Goal: Task Accomplishment & Management: Complete application form

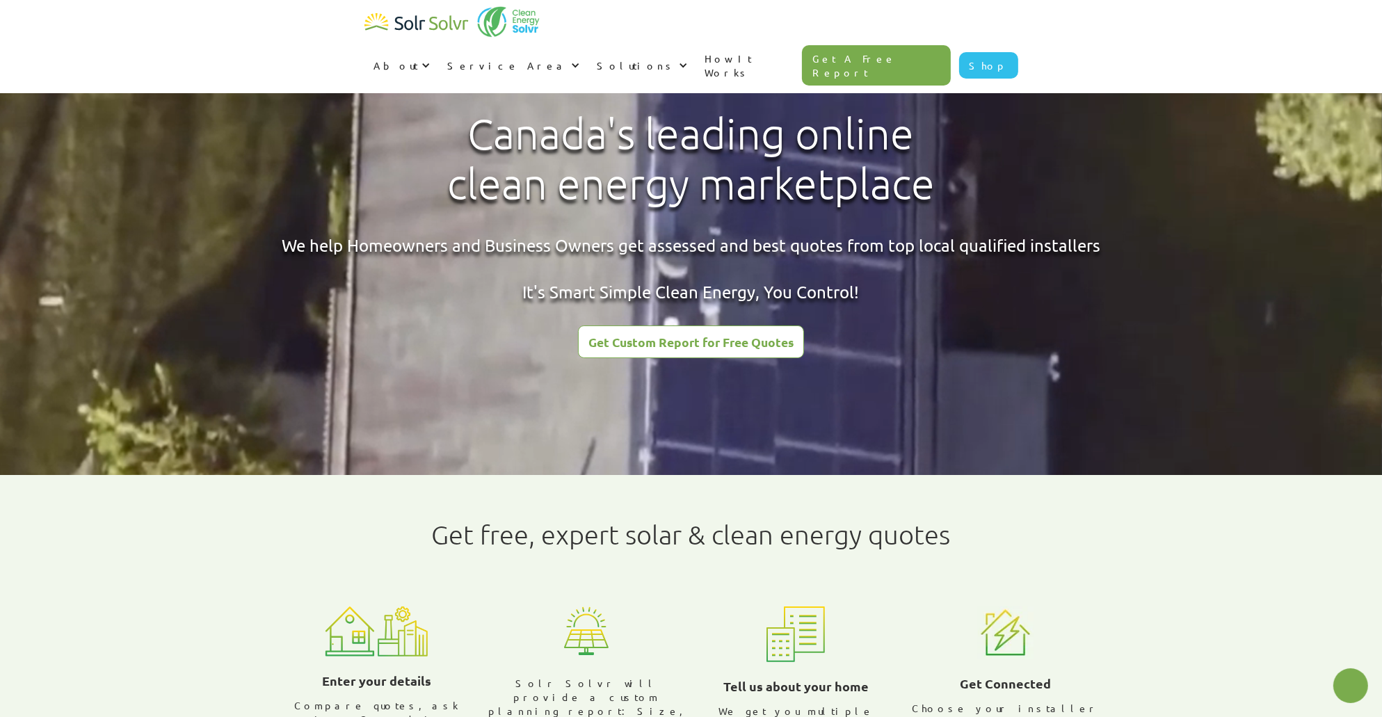
radio input "true"
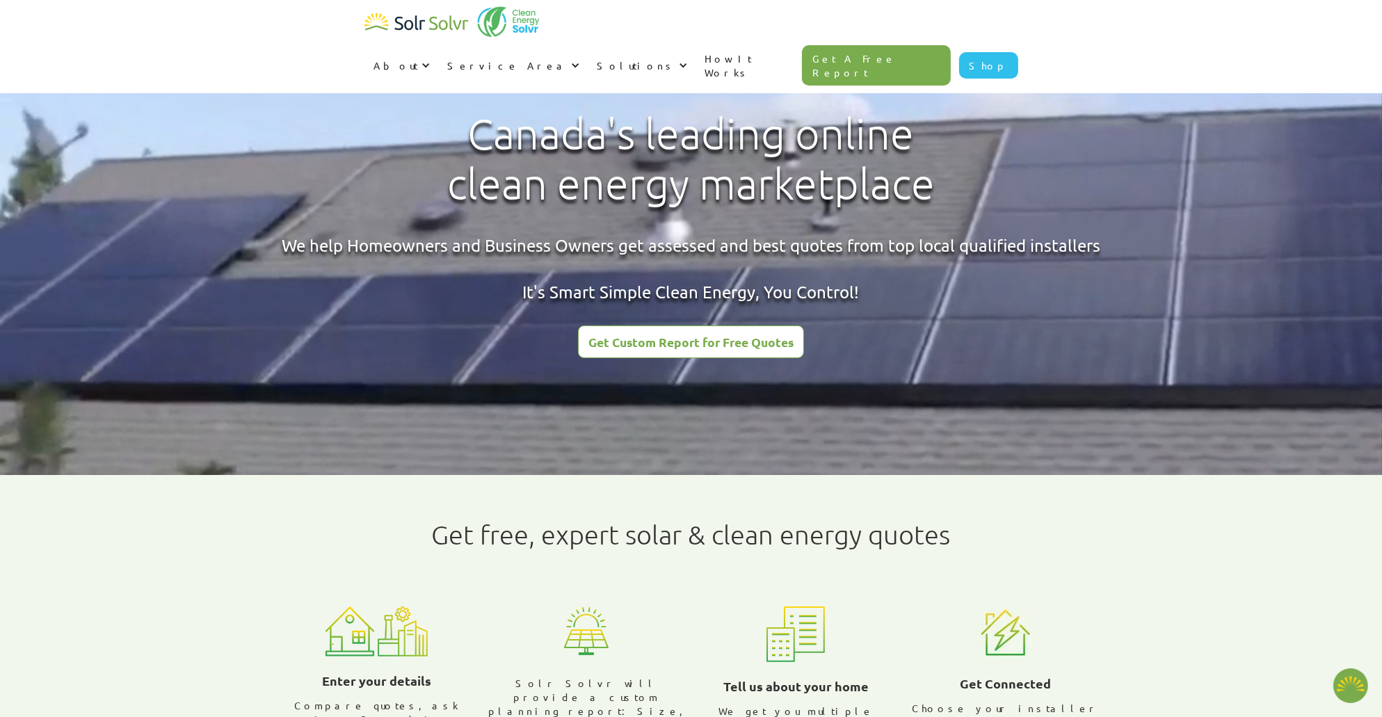
click at [685, 337] on div "Get Custom Report for Free Quotes" at bounding box center [691, 342] width 205 height 13
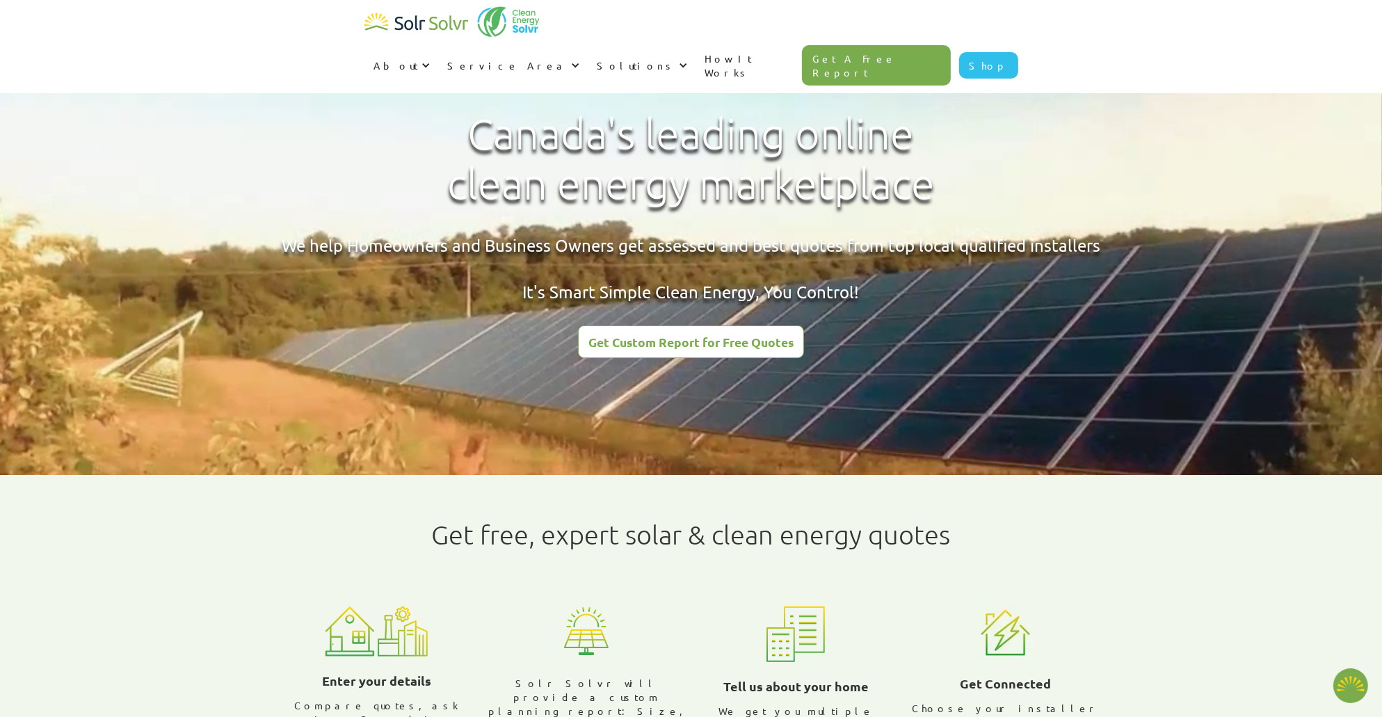
type textarea "x"
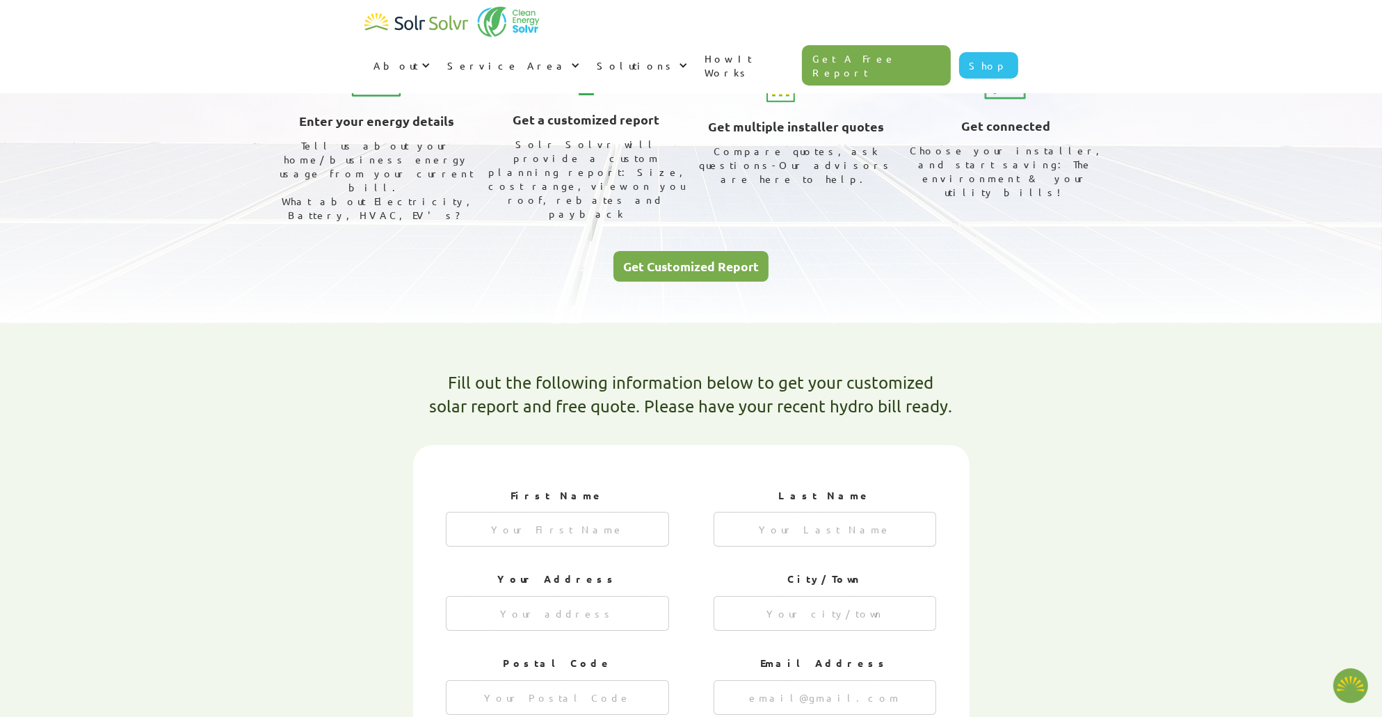
type textarea "x"
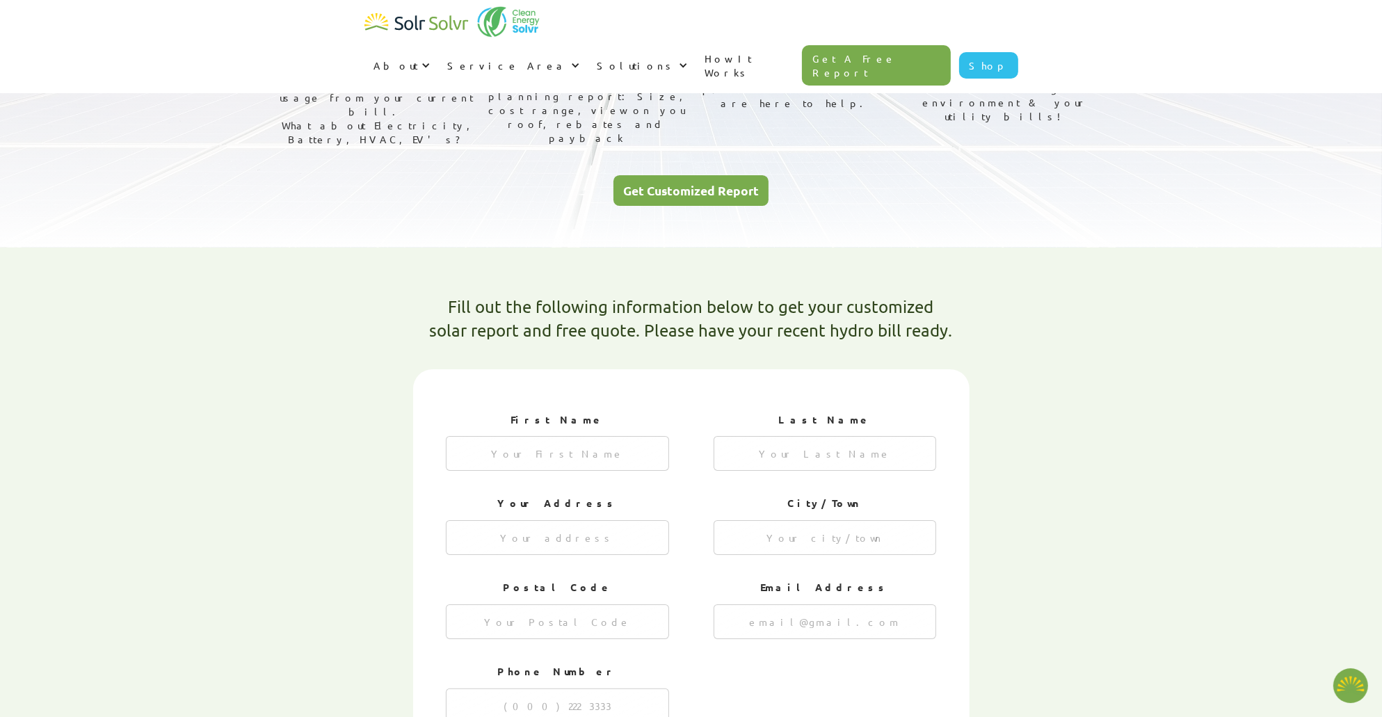
radio input "true"
click at [615, 436] on input "1 of 4" at bounding box center [557, 453] width 223 height 35
type input "Steven"
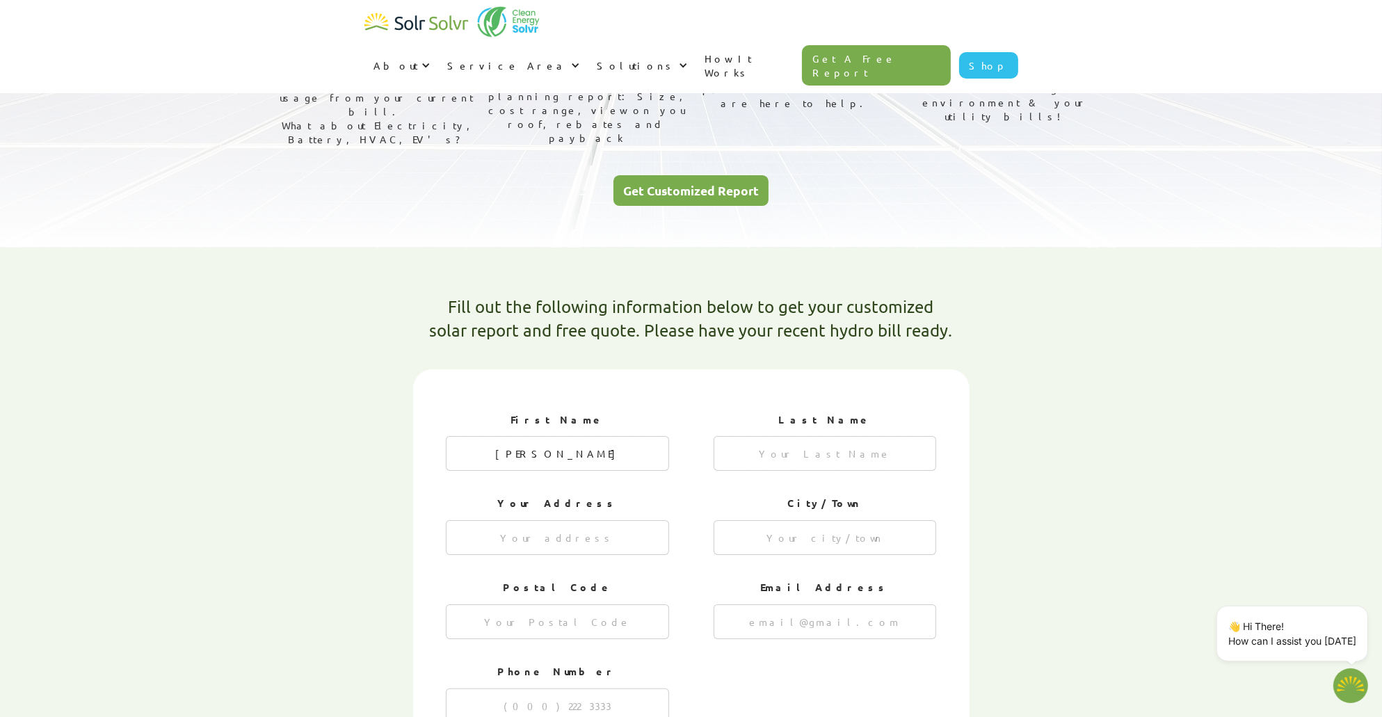
type input "Looi"
type input "18 Belinda Court"
type input "Richmond Hill"
type input "L4C 8R6"
type input "steve@stevenlooi.com"
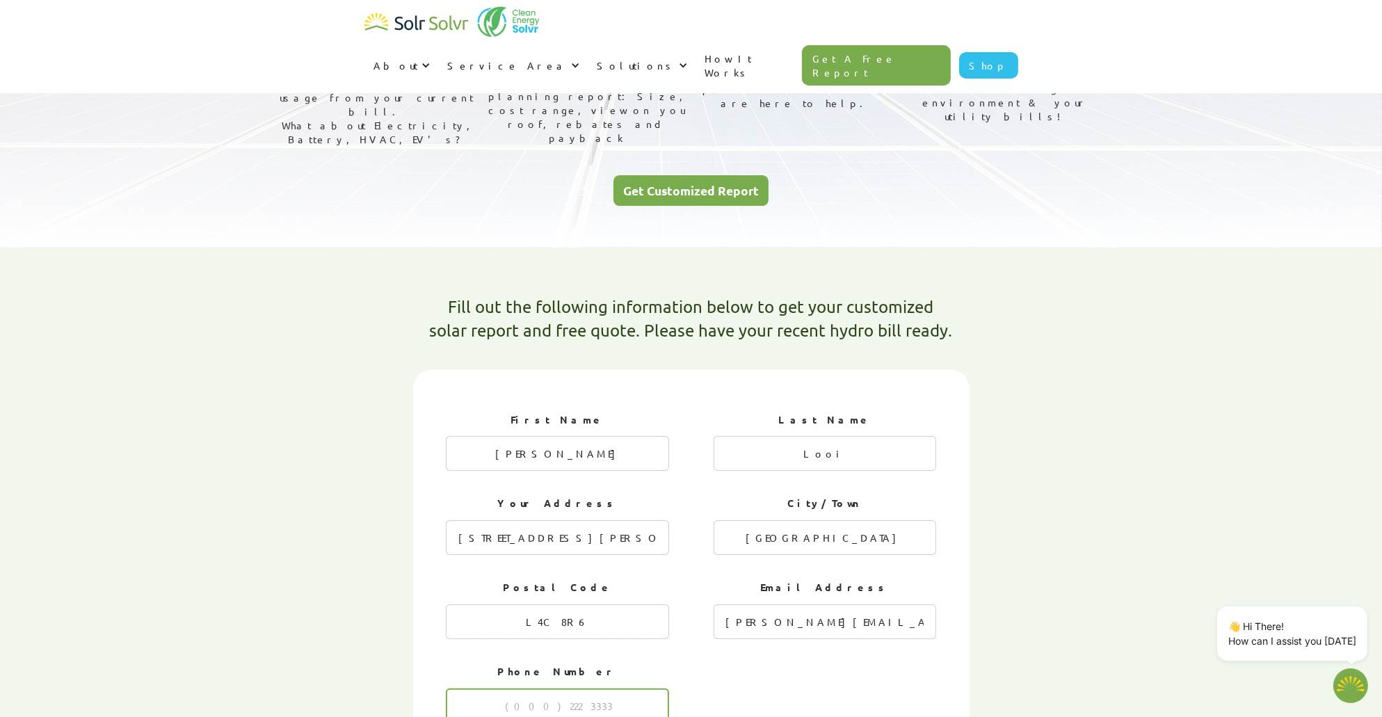
type input "6476288088"
click at [366, 457] on div "Fill out the following information below to get your customized solar report an…" at bounding box center [691, 708] width 877 height 906
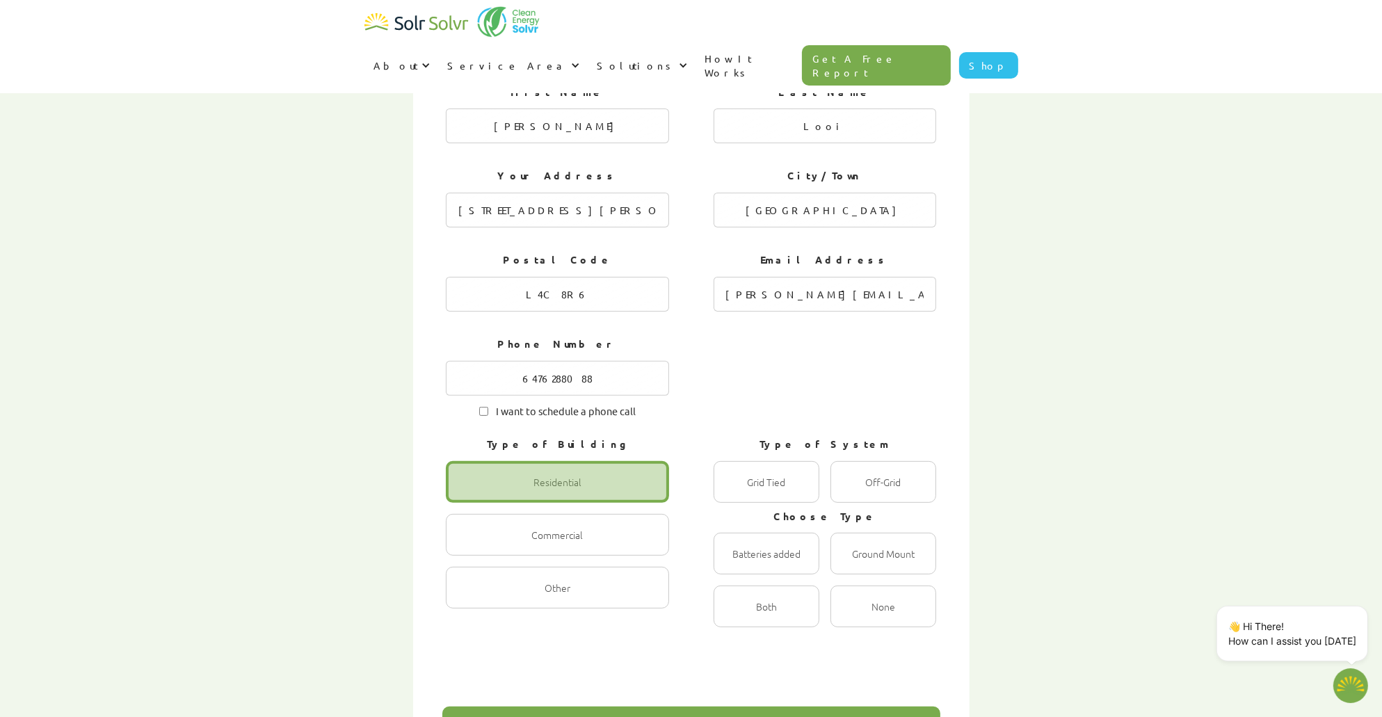
scroll to position [557, 0]
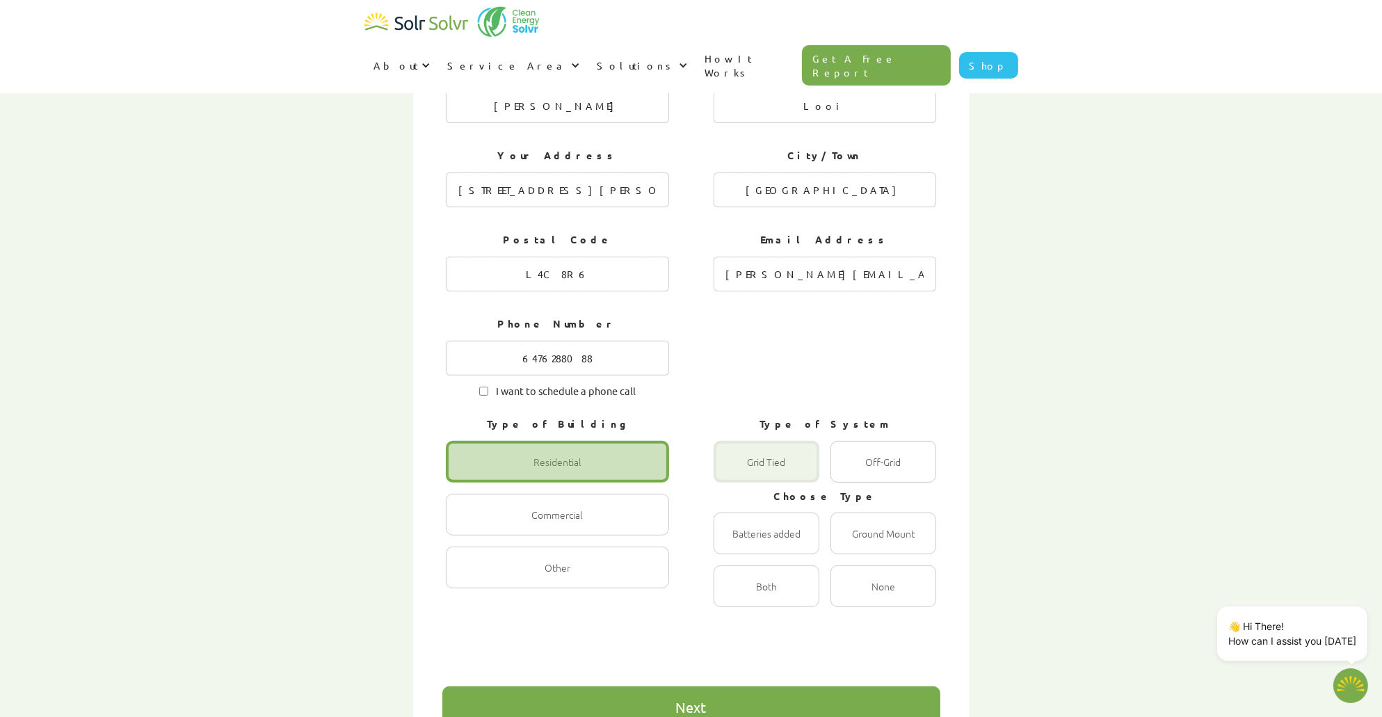
click at [783, 441] on div "1 of 4" at bounding box center [767, 462] width 106 height 42
click at [733, 472] on Tied "Grid Tied Radio" at bounding box center [728, 476] width 9 height 9
radio Tied "true"
click at [479, 387] on input "I want to schedule a phone call" at bounding box center [483, 391] width 9 height 9
checkbox input "true"
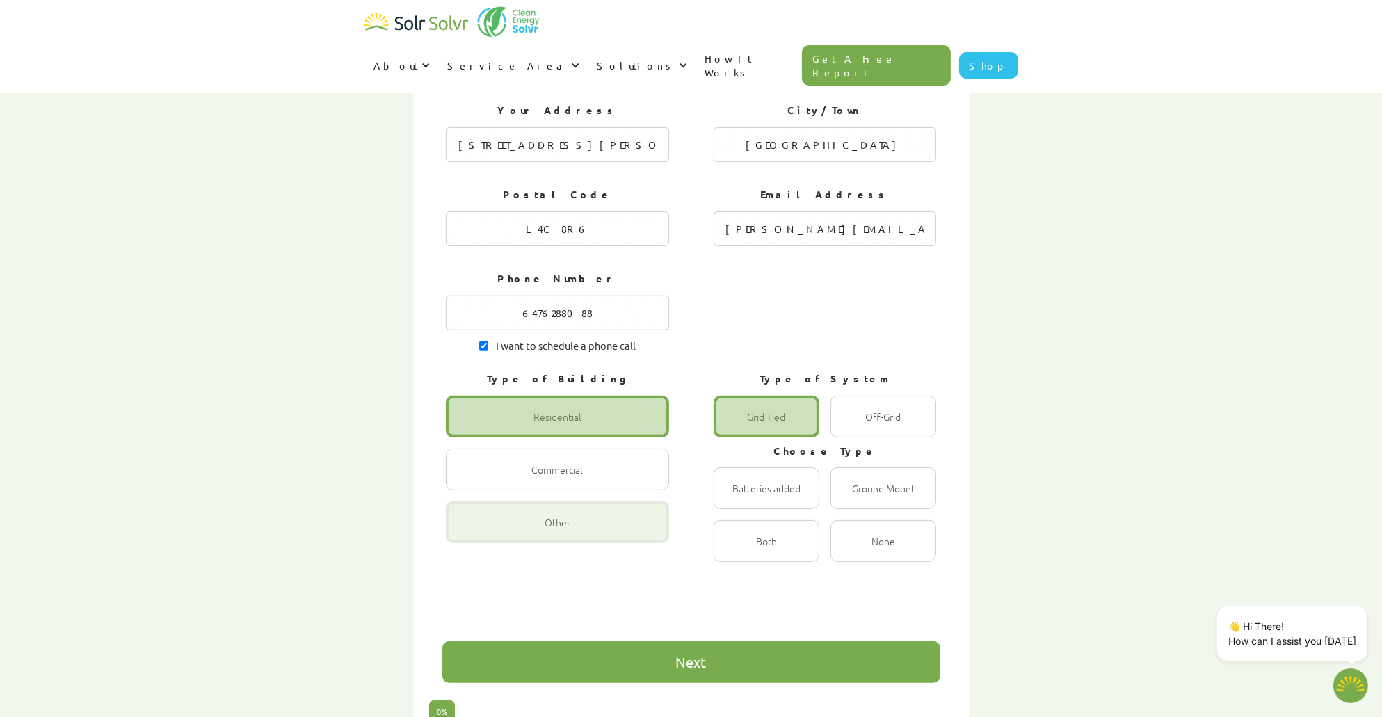
scroll to position [626, 0]
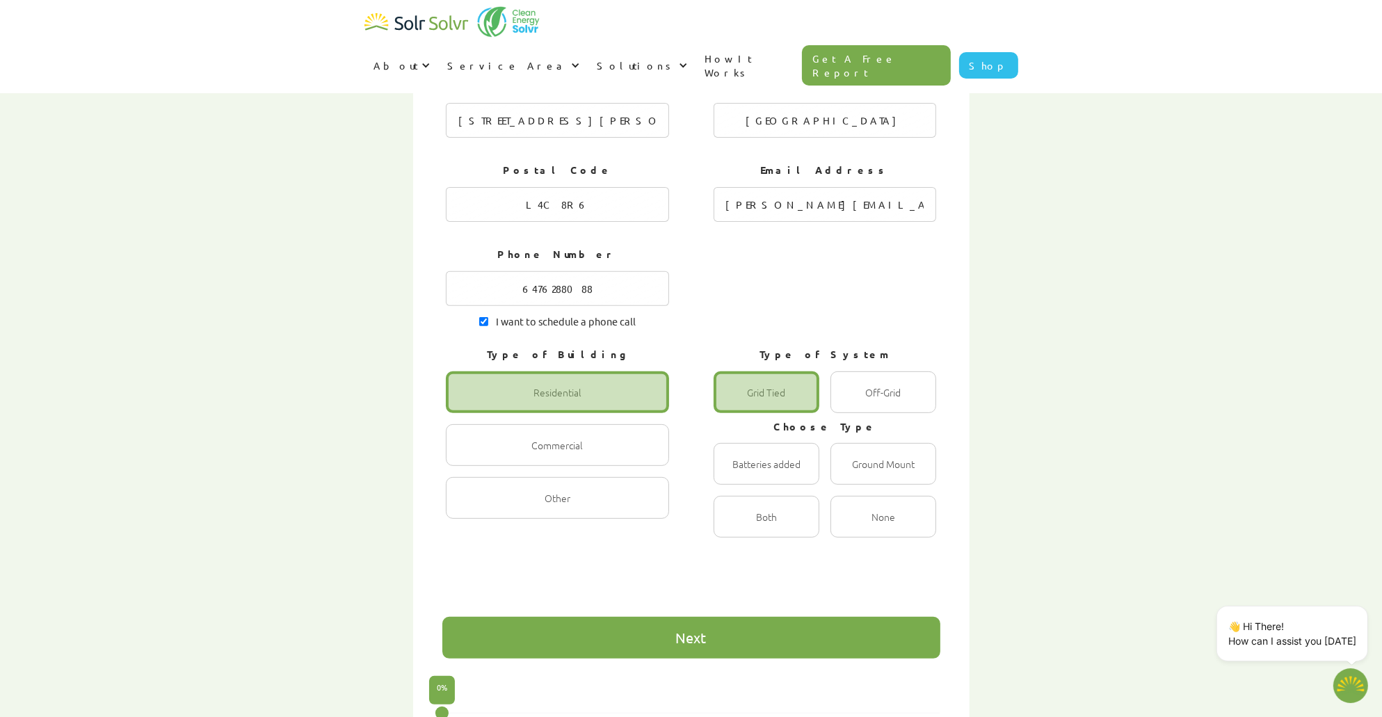
click at [615, 617] on div "Next" at bounding box center [692, 638] width 498 height 42
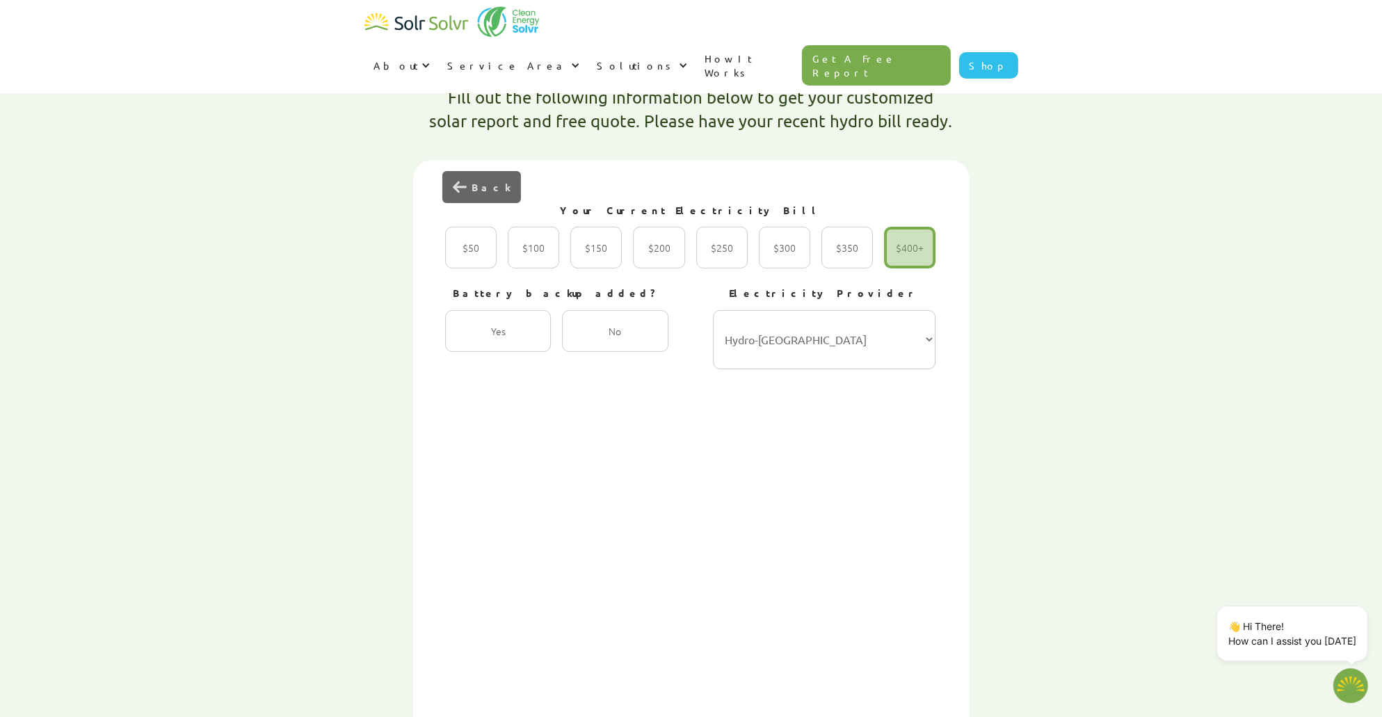
scroll to position [417, 0]
click at [780, 311] on select "Hydro-Québec Hydro One Ontario Power Generation BC Hydro Alectra Utilities ENMA…" at bounding box center [824, 340] width 223 height 59
select select "Alectra Utilities"
click at [713, 311] on select "Hydro-Québec Hydro One Ontario Power Generation BC Hydro Alectra Utilities ENMA…" at bounding box center [824, 340] width 223 height 59
click at [760, 411] on div "First Name Steven Last Name Looi Your Address 18 Belinda Court City/Town Richmo…" at bounding box center [692, 494] width 498 height 608
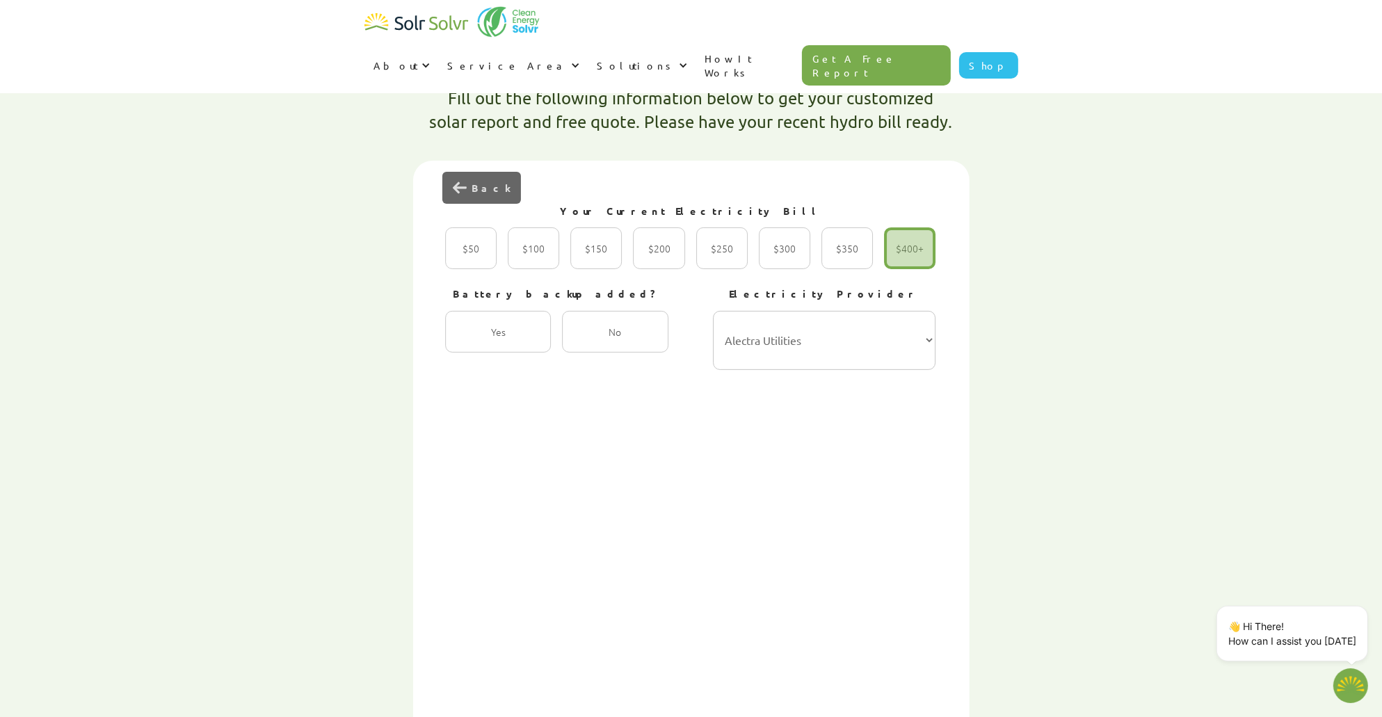
type textarea "x"
